Goal: Transaction & Acquisition: Download file/media

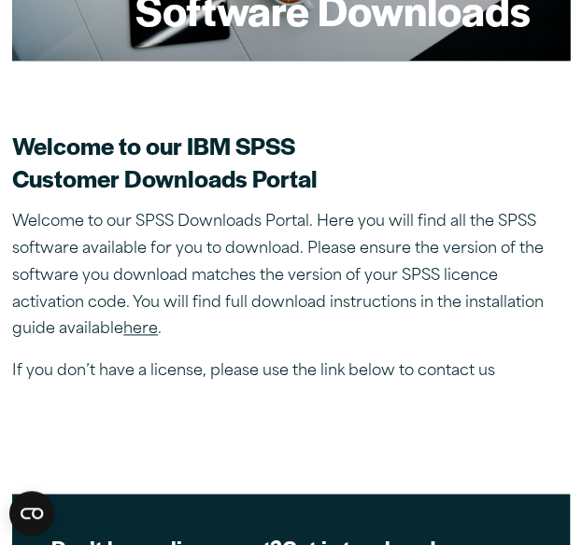
scroll to position [411, 0]
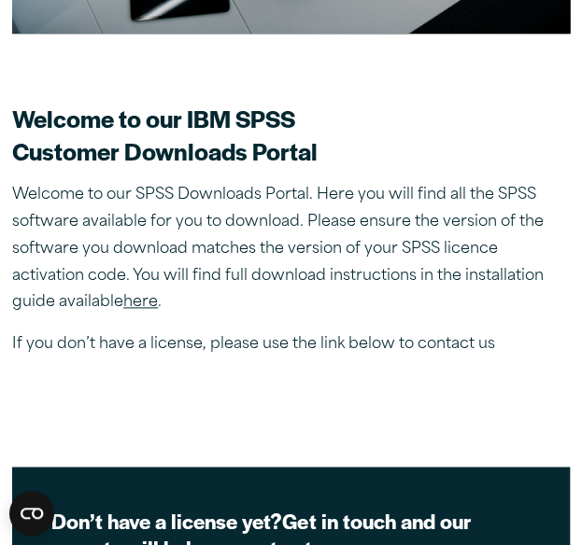
click at [144, 298] on link "here" at bounding box center [140, 302] width 35 height 15
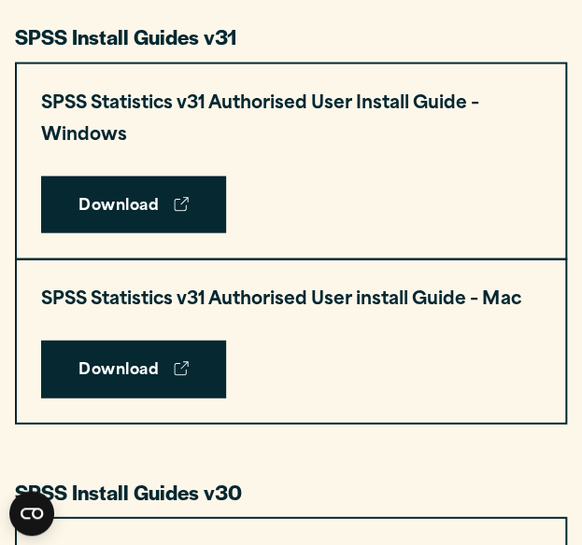
scroll to position [971, 0]
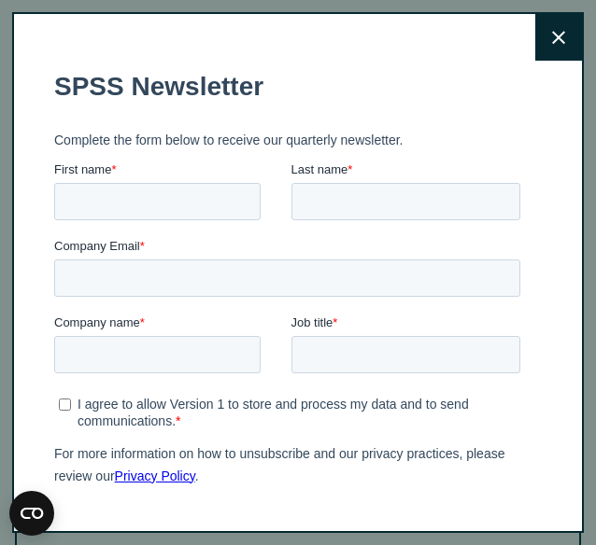
drag, startPoint x: 236, startPoint y: 234, endPoint x: 461, endPoint y: 197, distance: 228.2
click at [535, 55] on button "Close" at bounding box center [558, 37] width 47 height 47
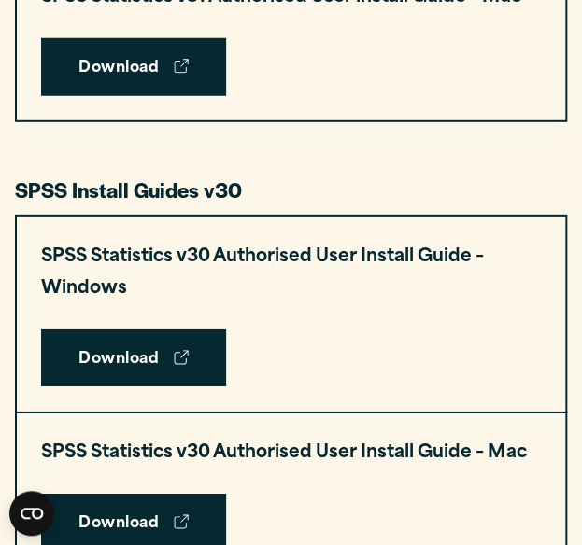
scroll to position [1308, 0]
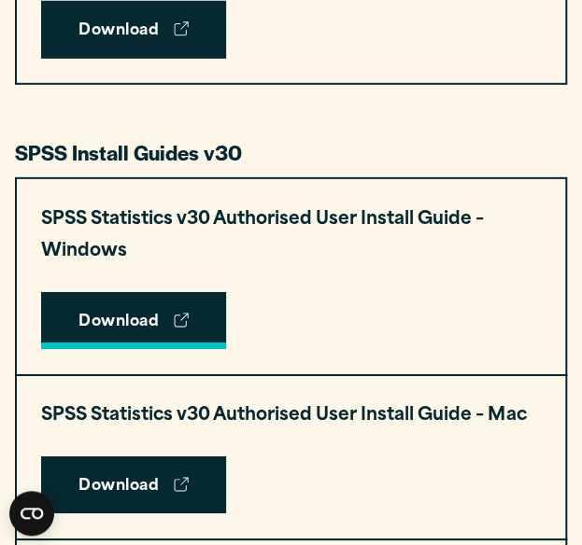
click at [163, 337] on link "Download" at bounding box center [133, 321] width 185 height 58
click at [160, 348] on link "Download" at bounding box center [133, 321] width 185 height 58
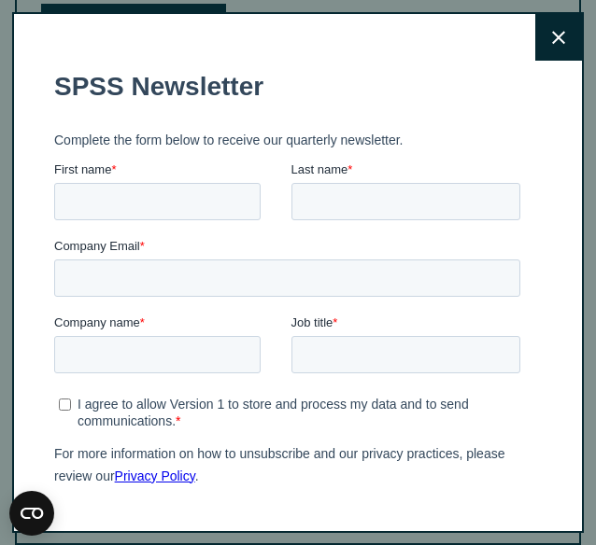
click at [552, 44] on icon at bounding box center [558, 38] width 13 height 14
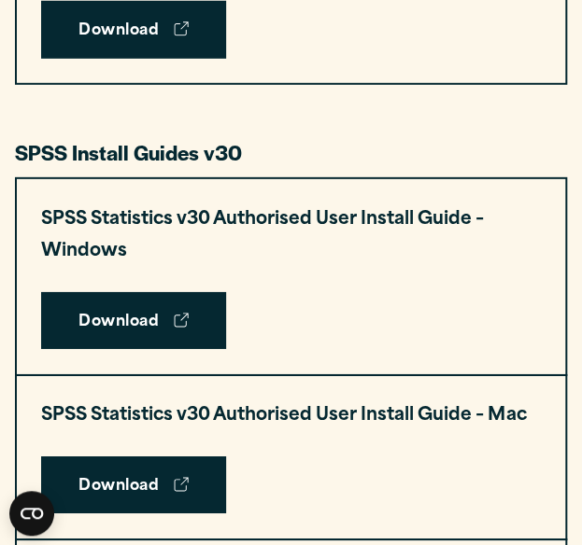
click at [183, 218] on h3 "SPSS Statistics v30 Authorised User Install Guide – Windows" at bounding box center [291, 237] width 500 height 64
click at [160, 346] on link "Download" at bounding box center [133, 321] width 185 height 58
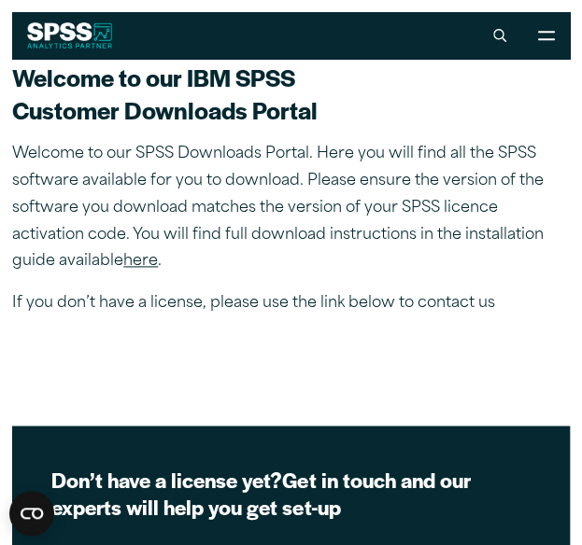
scroll to position [432, 0]
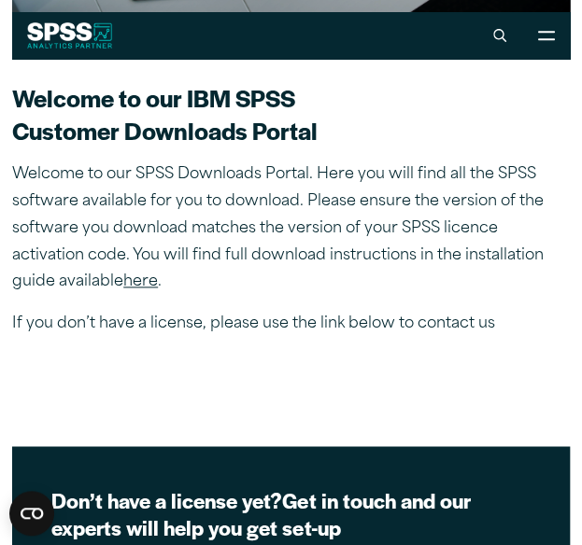
click at [133, 283] on link "here" at bounding box center [140, 282] width 35 height 15
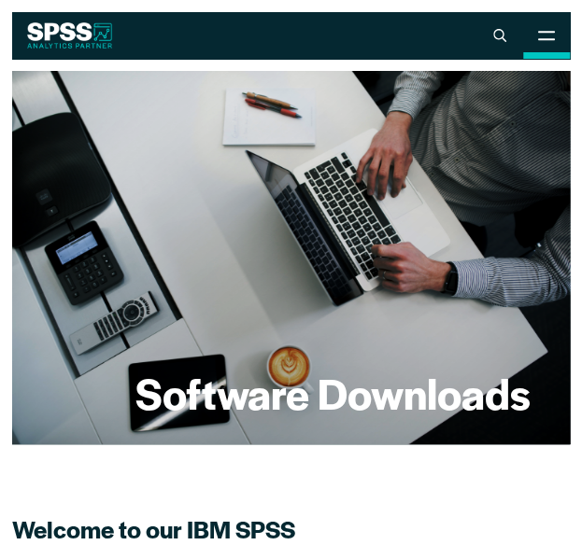
click at [550, 36] on icon at bounding box center [546, 36] width 18 height 10
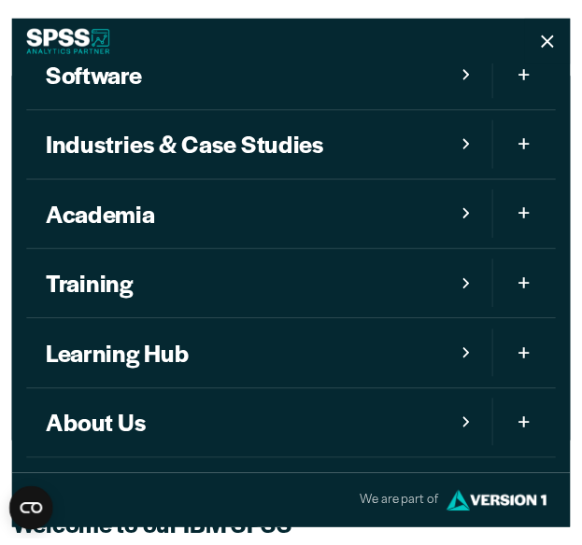
scroll to position [178, 0]
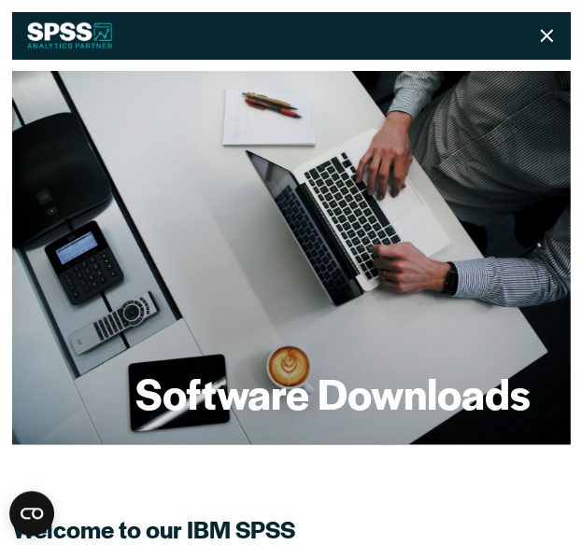
click at [574, 26] on div "Close Solutions Toggle Sub Menu Customer Analytics Survey Analysis Medical Rese…" at bounding box center [291, 272] width 582 height 545
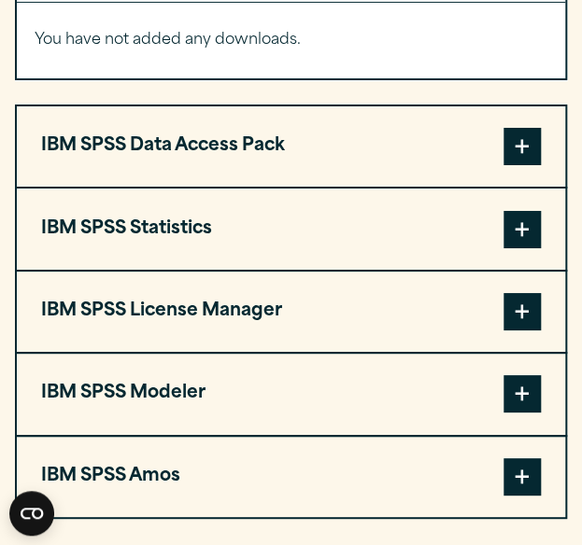
scroll to position [1582, 0]
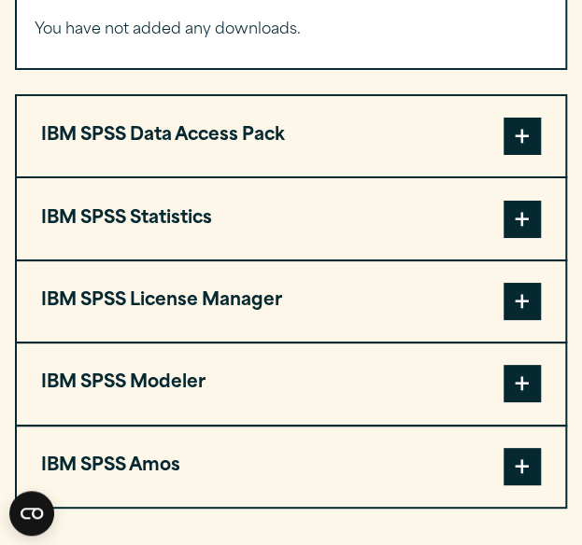
click at [489, 236] on button "IBM SPSS Statistics" at bounding box center [291, 218] width 548 height 80
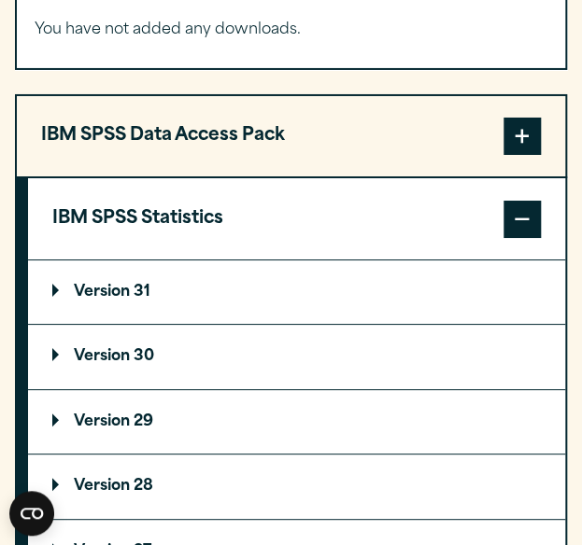
click at [169, 363] on summary "Version 30" at bounding box center [296, 357] width 537 height 64
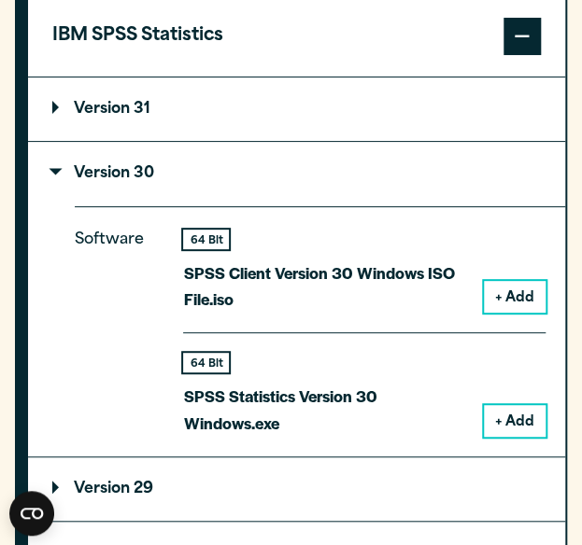
scroll to position [1772, 0]
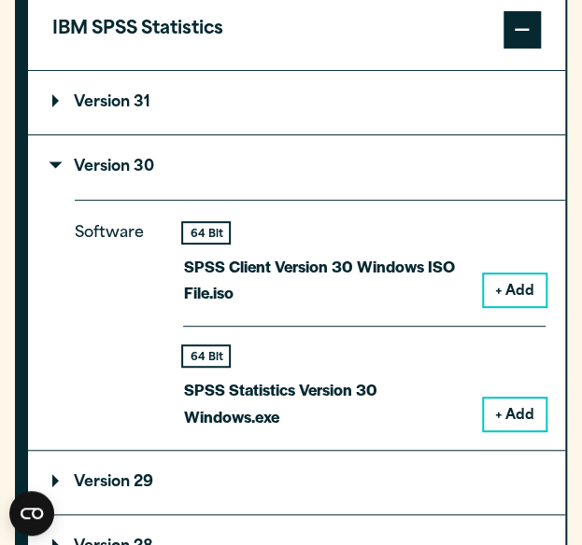
click at [521, 417] on button "+ Add" at bounding box center [515, 415] width 62 height 32
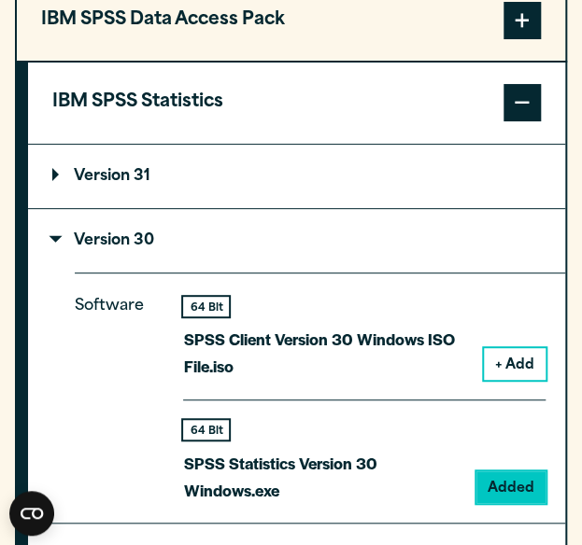
scroll to position [1846, 0]
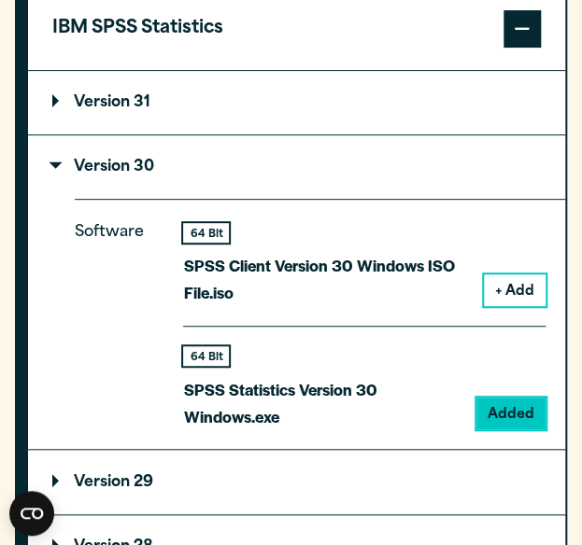
click at [335, 375] on div "64 Bit SPSS Statistics Version 30 Windows.exe" at bounding box center [322, 388] width 278 height 83
click at [195, 369] on div "64 Bit SPSS Statistics Version 30 Windows.exe" at bounding box center [322, 388] width 278 height 83
click at [208, 354] on div "64 Bit" at bounding box center [206, 357] width 46 height 20
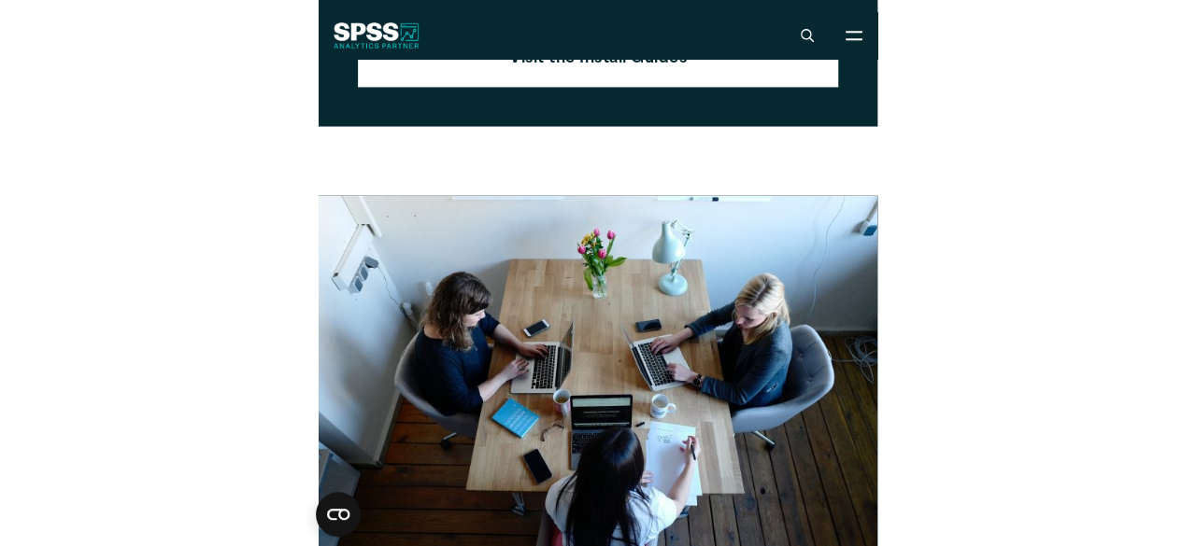
scroll to position [2568, 0]
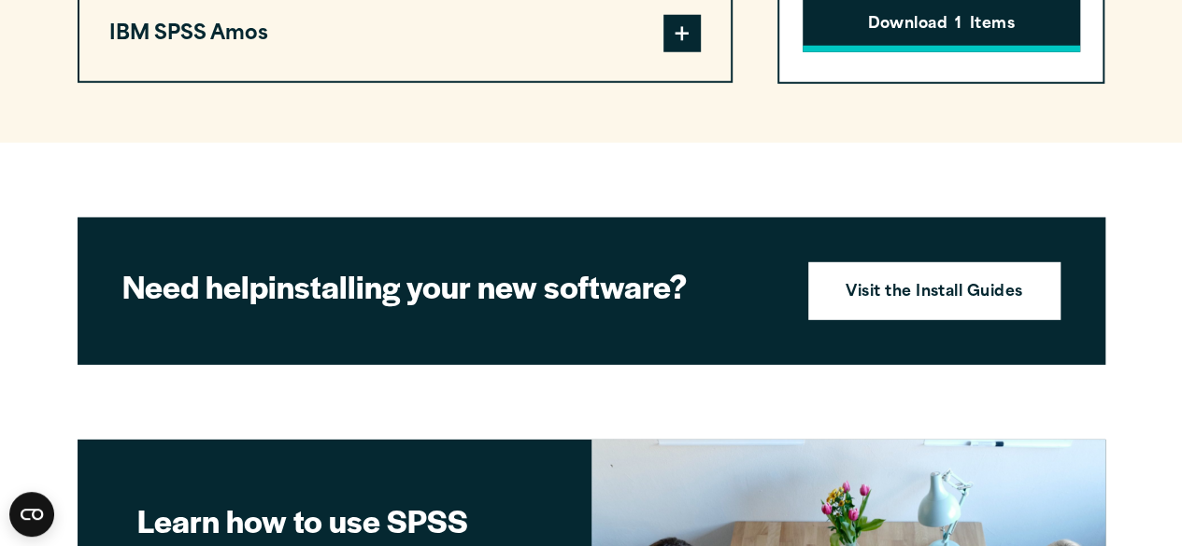
click at [581, 12] on button "Download 1 Items" at bounding box center [940, 23] width 277 height 58
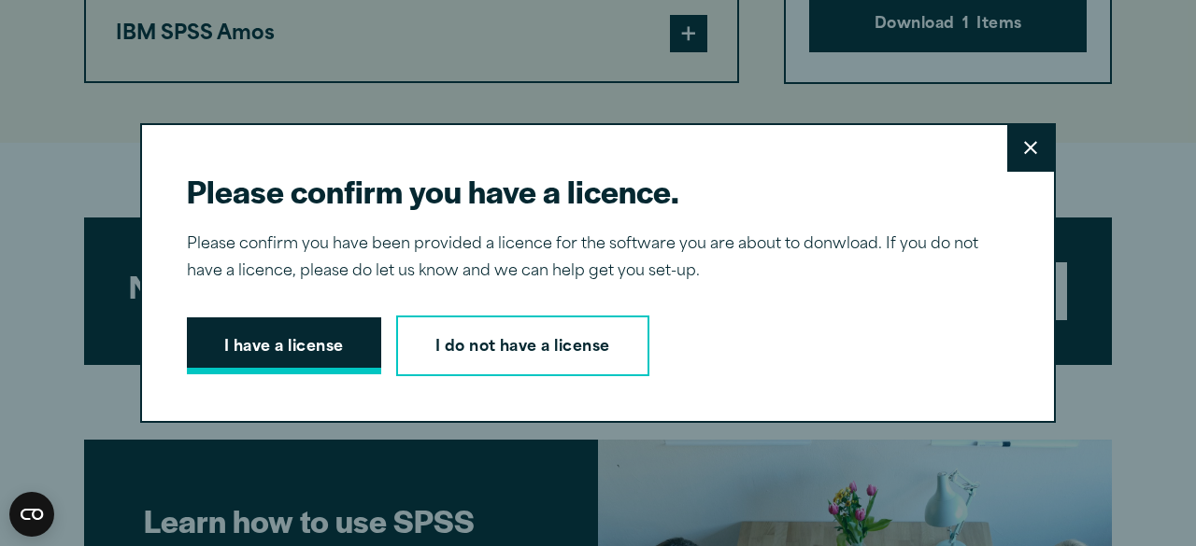
click at [259, 339] on button "I have a license" at bounding box center [284, 347] width 194 height 58
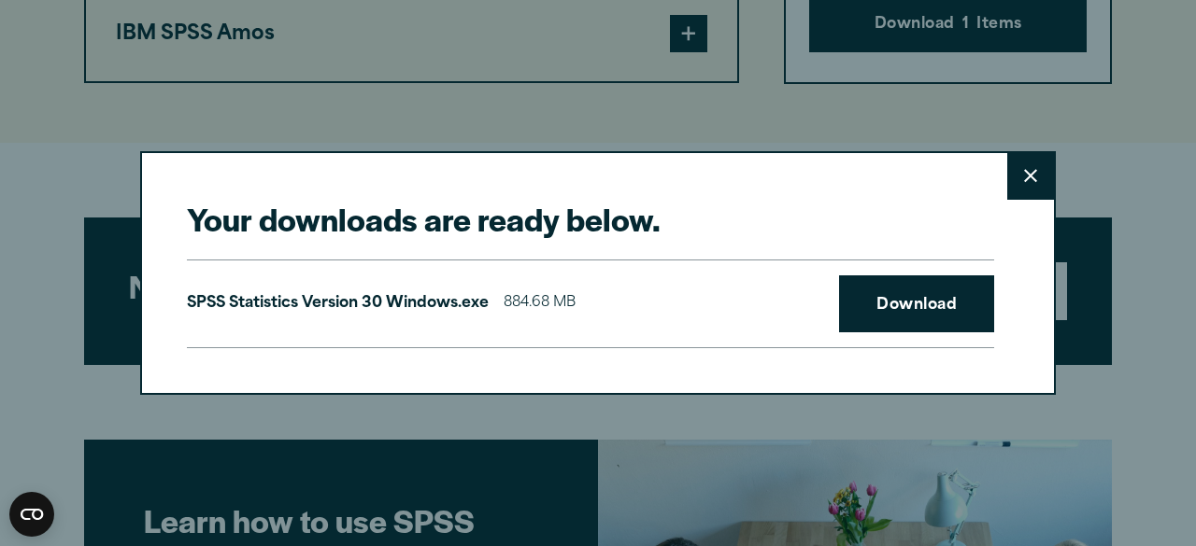
scroll to position [2557, 0]
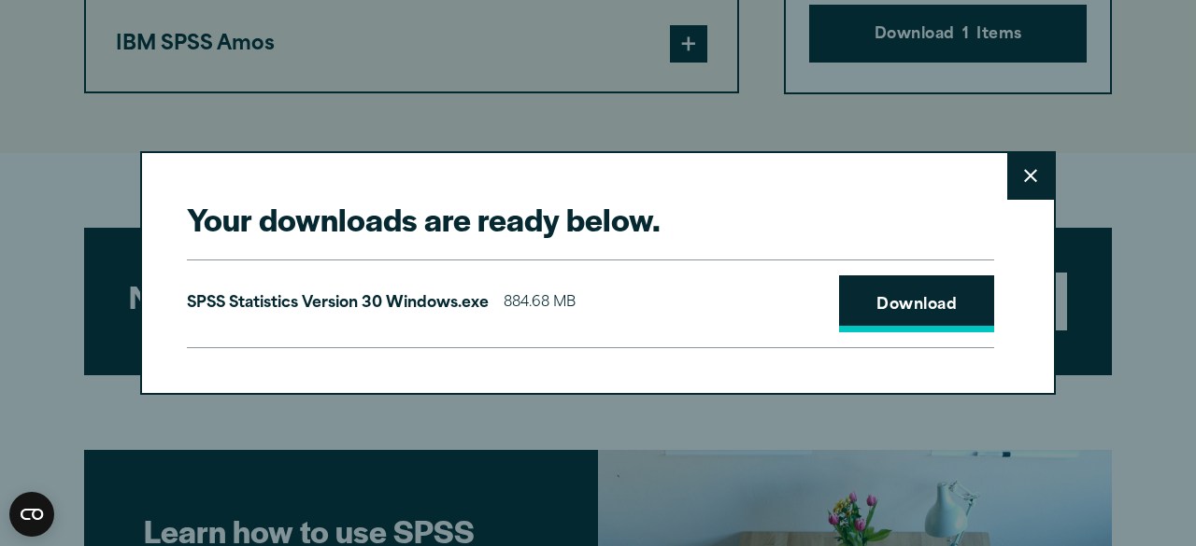
click at [581, 306] on link "Download" at bounding box center [916, 305] width 155 height 58
